Goal: Information Seeking & Learning: Learn about a topic

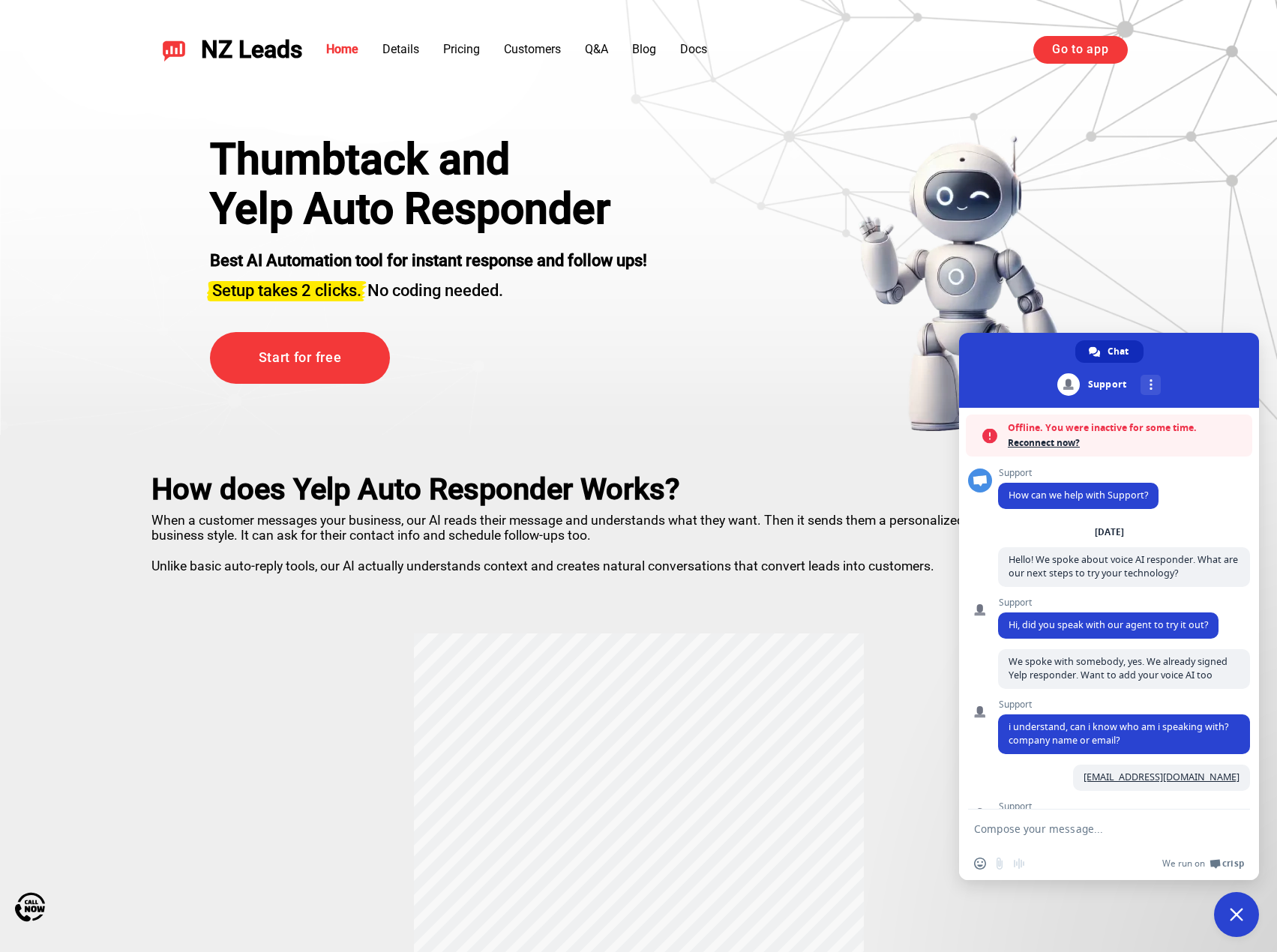
scroll to position [685, 0]
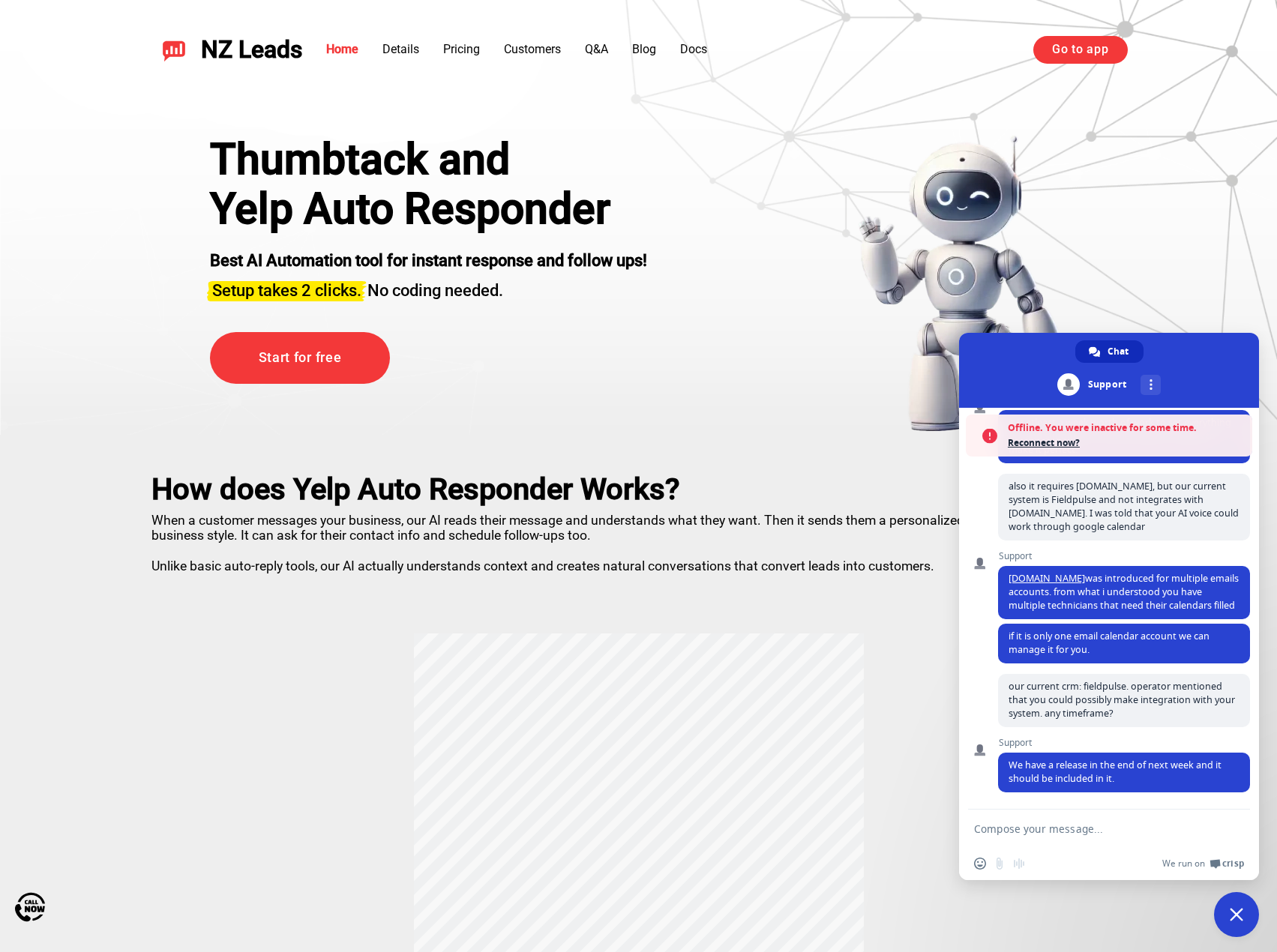
click at [375, 195] on h1 "Yelp Auto Responder" at bounding box center [428, 209] width 437 height 50
click at [388, 489] on h2 "How does Yelp Auto Responder Works?" at bounding box center [638, 490] width 975 height 34
click at [447, 532] on p "When a customer messages your business, our AI reads their message and understa…" at bounding box center [638, 540] width 975 height 67
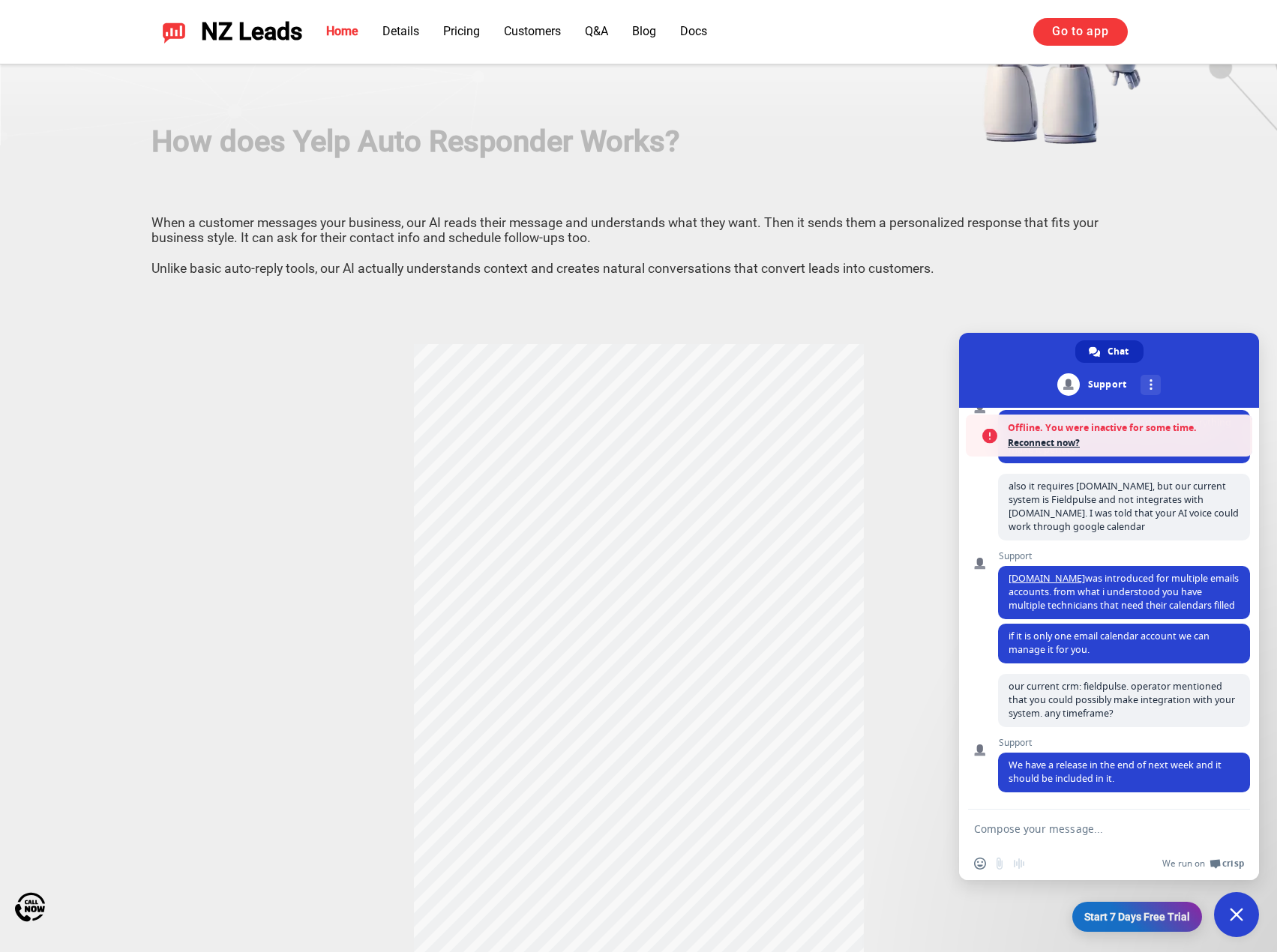
scroll to position [300, 0]
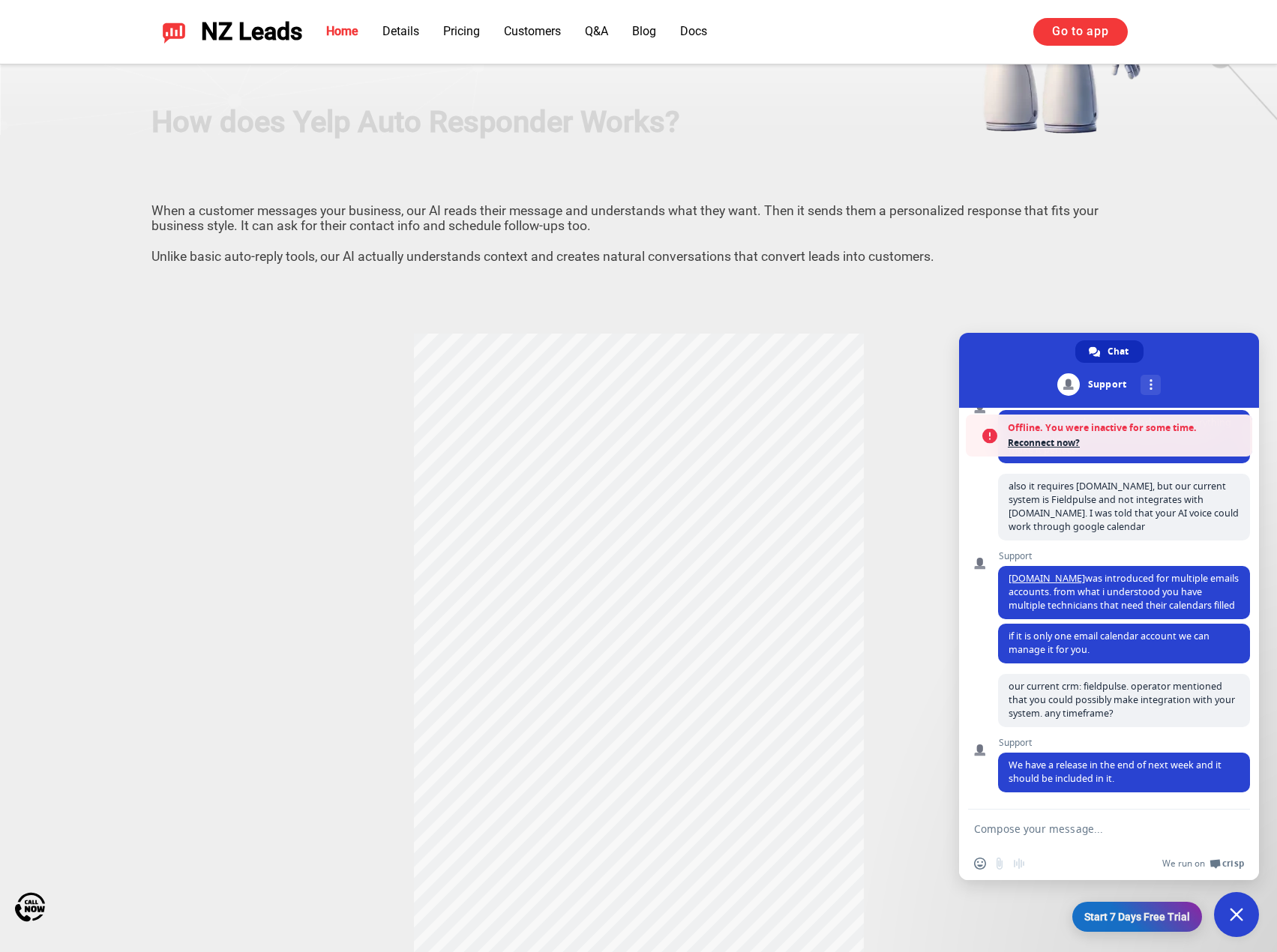
drag, startPoint x: 573, startPoint y: 224, endPoint x: 534, endPoint y: 218, distance: 39.5
drag, startPoint x: 534, startPoint y: 218, endPoint x: 514, endPoint y: 216, distance: 20.1
click at [514, 216] on p "When a customer messages your business, our AI reads their message and understa…" at bounding box center [638, 231] width 975 height 67
drag, startPoint x: 719, startPoint y: 209, endPoint x: 694, endPoint y: 201, distance: 26.2
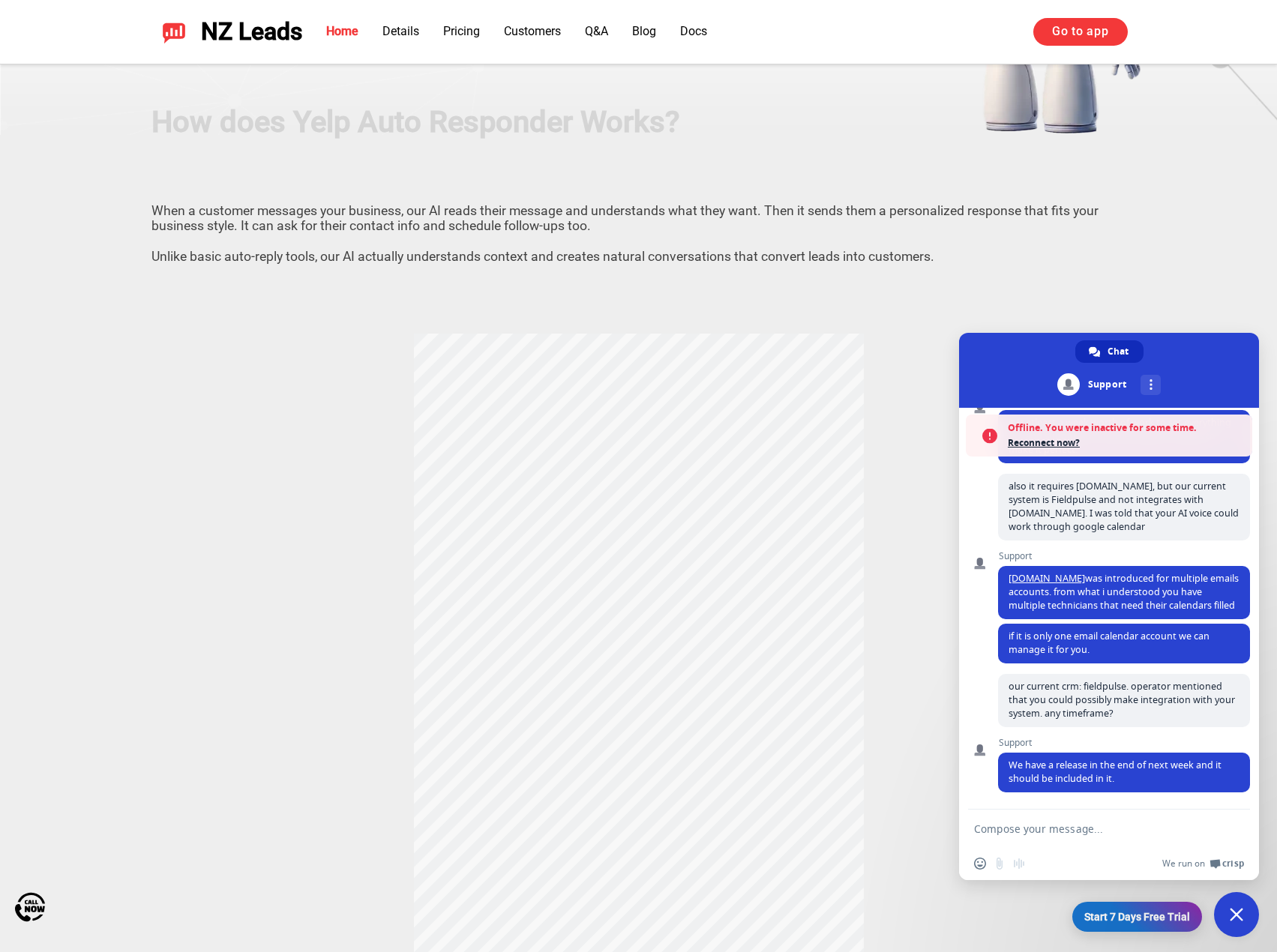
click at [707, 209] on p "When a customer messages your business, our AI reads their message and understa…" at bounding box center [638, 231] width 975 height 67
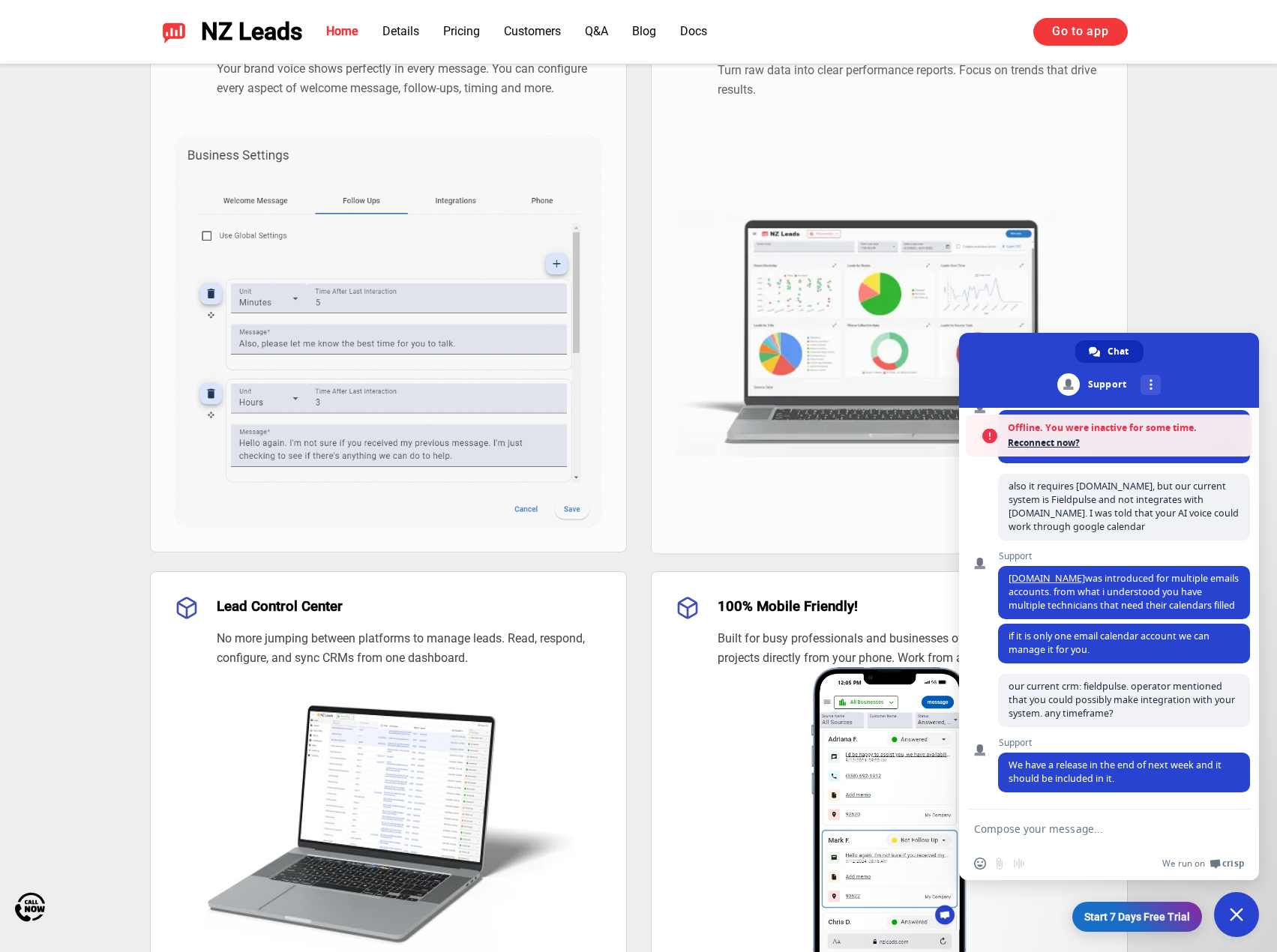
scroll to position [1499, 0]
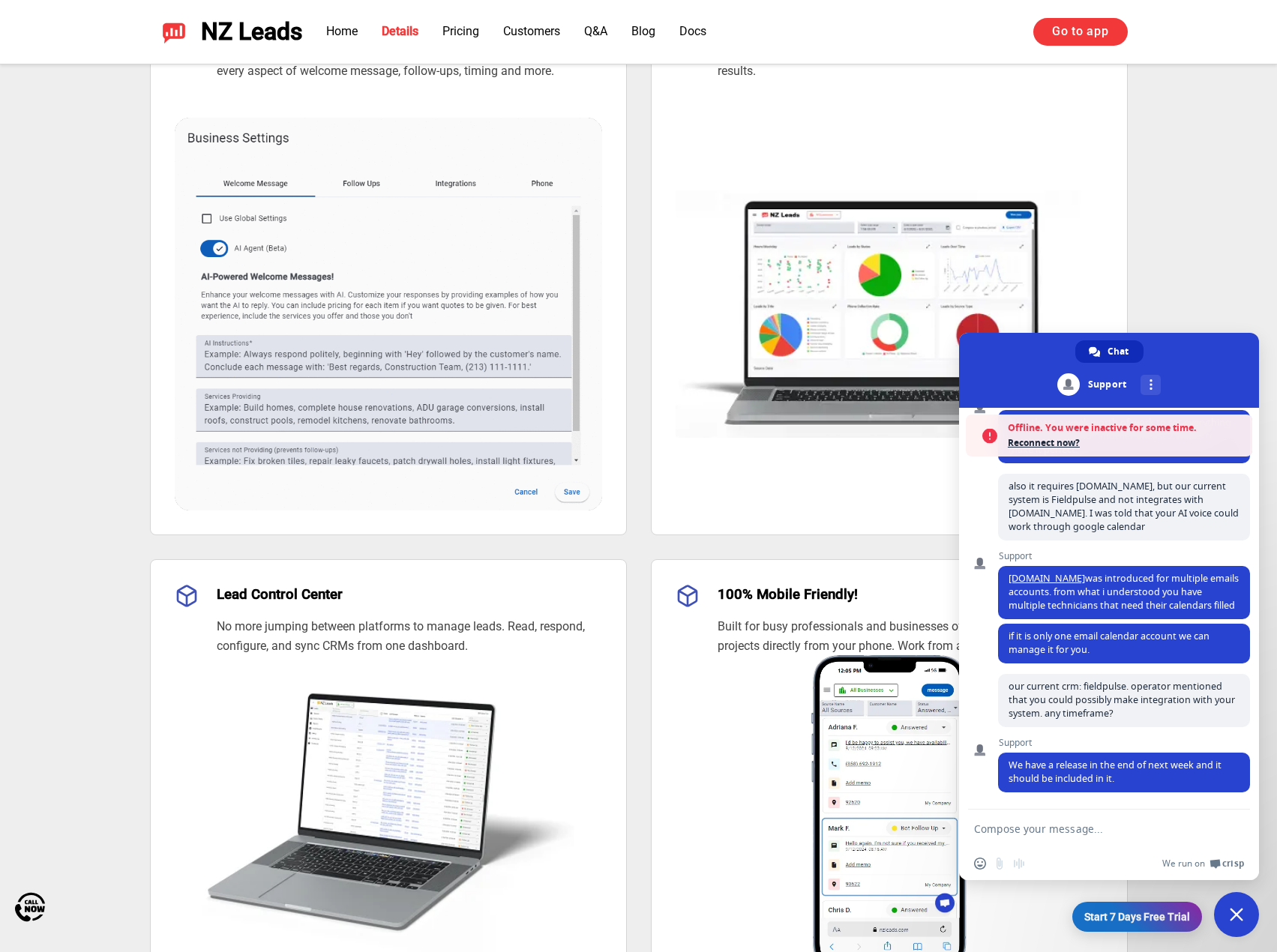
click at [635, 370] on div "Customize Every Engagement Your brand voice shows perfectly in every message. Y…" at bounding box center [639, 490] width 977 height 1011
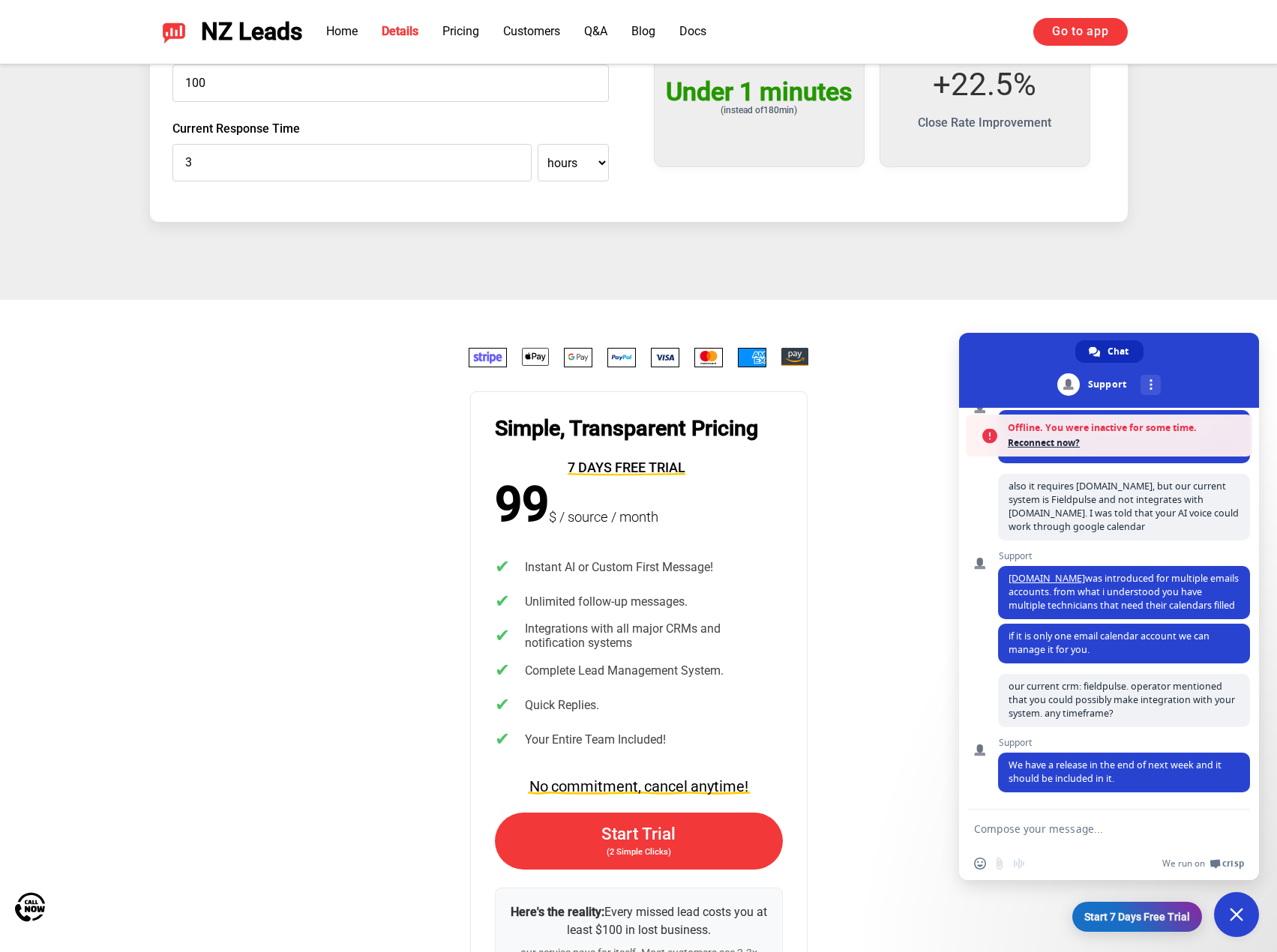
scroll to position [3073, 0]
